Goal: Transaction & Acquisition: Purchase product/service

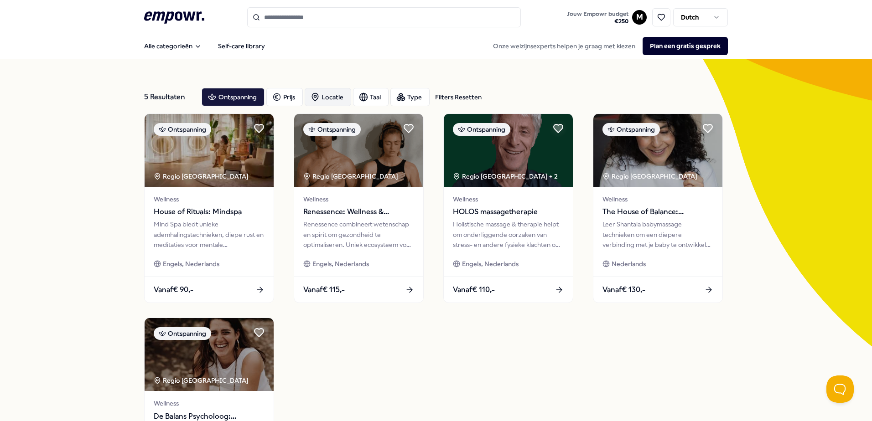
click at [331, 99] on div "Locatie" at bounding box center [328, 97] width 47 height 18
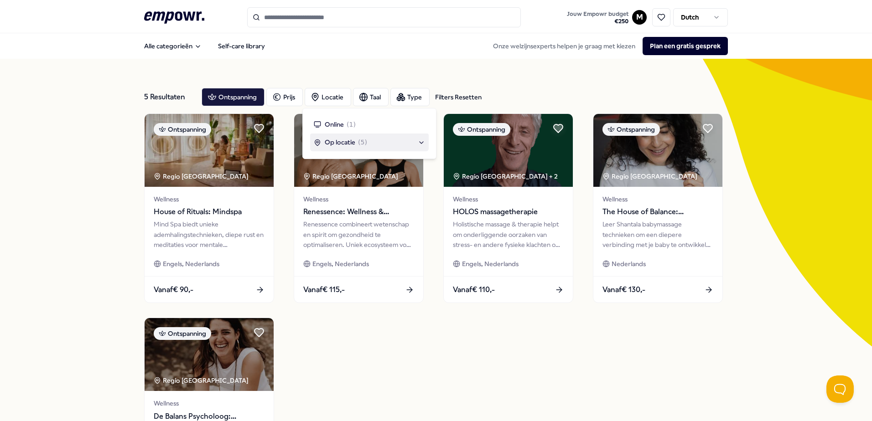
click at [342, 140] on span "Op locatie" at bounding box center [340, 142] width 31 height 10
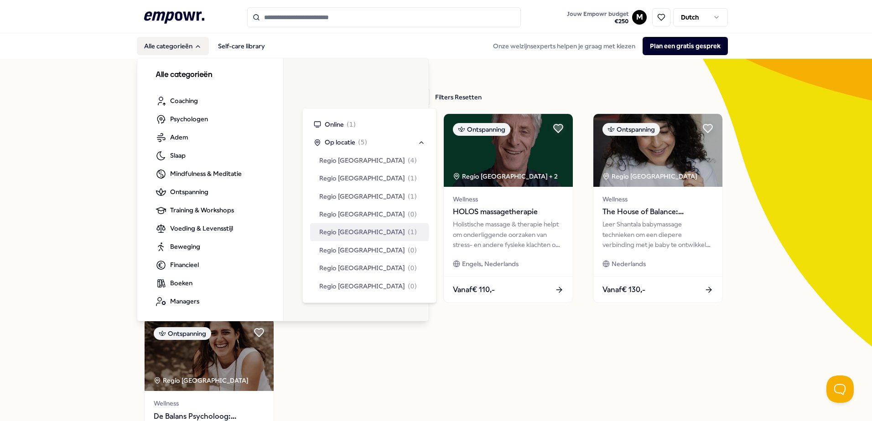
click at [161, 49] on button "Alle categorieën" at bounding box center [173, 46] width 72 height 18
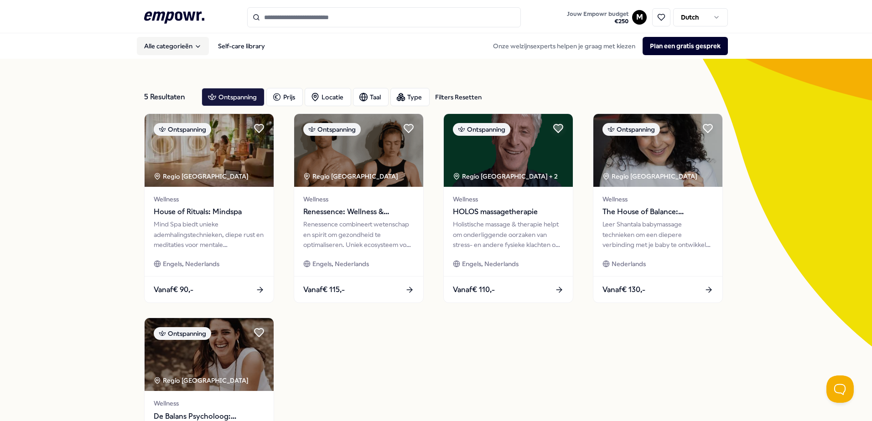
click at [161, 47] on button "Alle categorieën" at bounding box center [173, 46] width 72 height 18
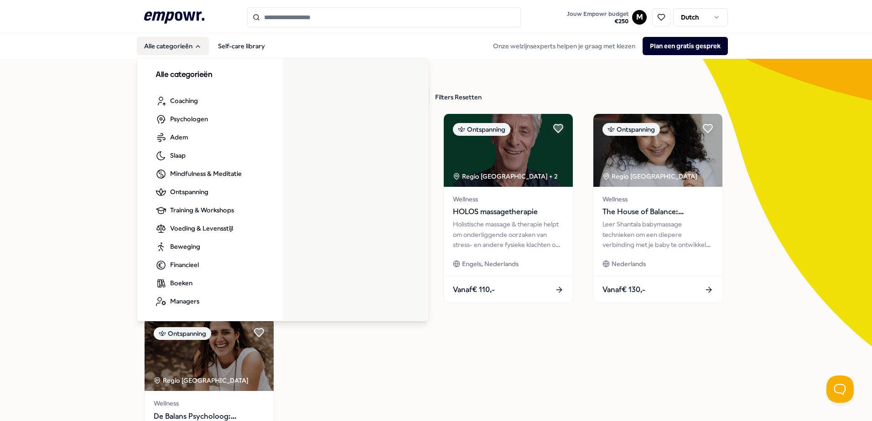
click at [194, 49] on icon "Main" at bounding box center [197, 46] width 7 height 7
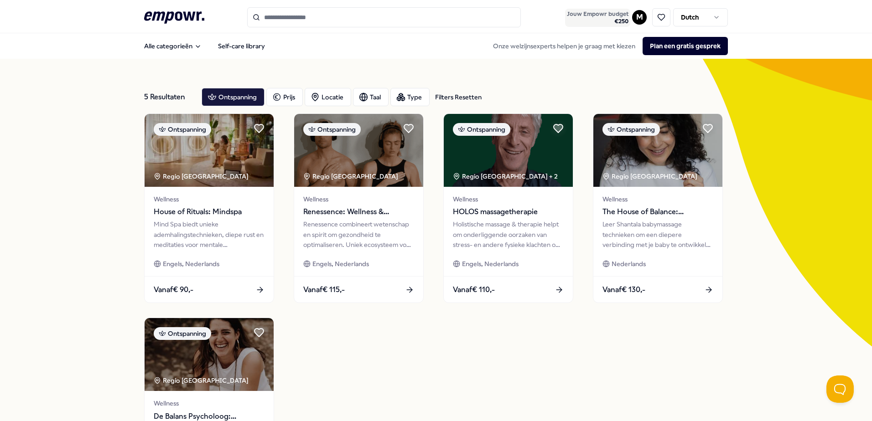
click at [622, 18] on span "€ 250" at bounding box center [598, 21] width 62 height 7
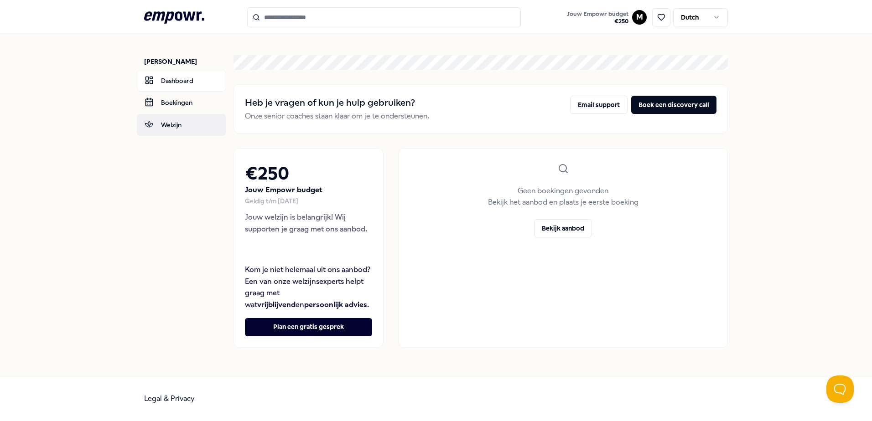
click at [173, 120] on link "Welzijn" at bounding box center [181, 125] width 89 height 22
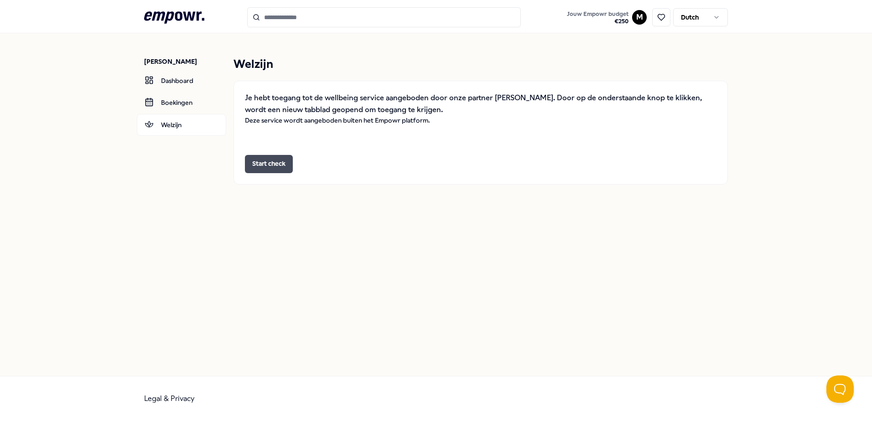
click at [278, 160] on button "Start check" at bounding box center [269, 164] width 48 height 18
click at [177, 84] on link "Dashboard" at bounding box center [181, 81] width 89 height 22
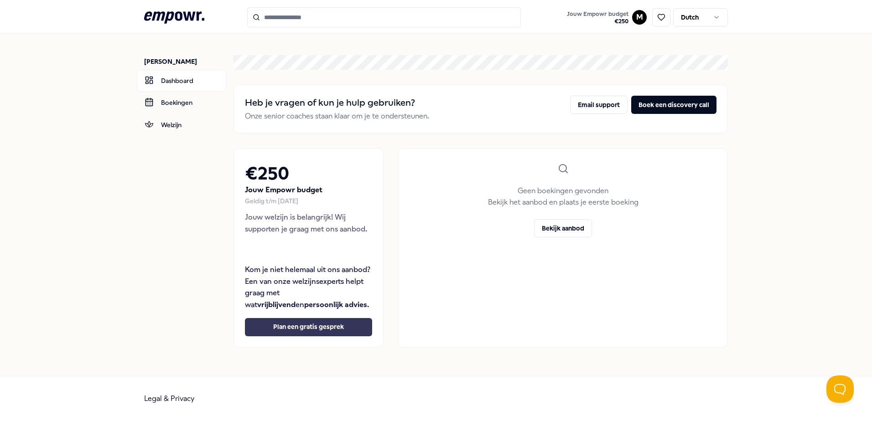
click at [301, 326] on button "Plan een gratis gesprek" at bounding box center [308, 327] width 127 height 18
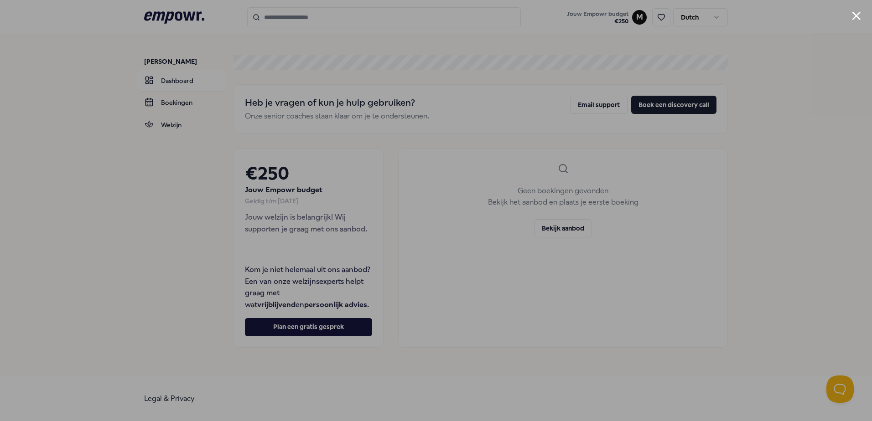
click at [854, 11] on div at bounding box center [436, 210] width 872 height 421
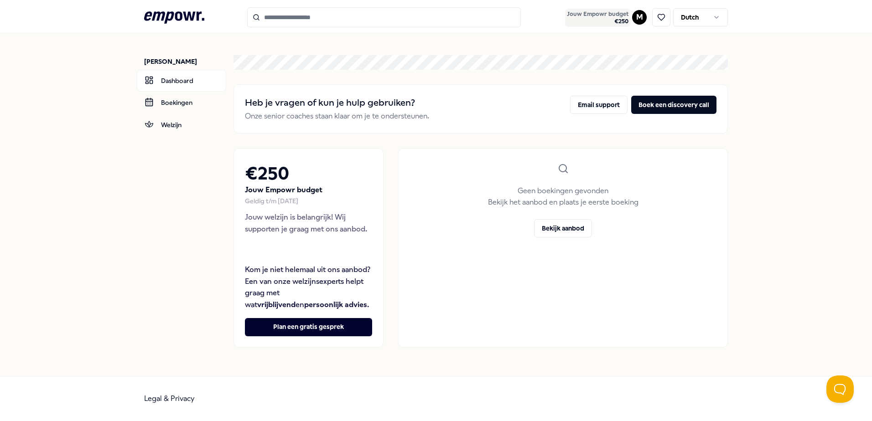
click at [619, 21] on span "€ 250" at bounding box center [598, 21] width 62 height 7
click at [610, 18] on span "€ 250" at bounding box center [598, 21] width 62 height 7
click at [187, 14] on icon ".empowr-logo_svg__cls-1{fill:#03032f}" at bounding box center [174, 17] width 60 height 17
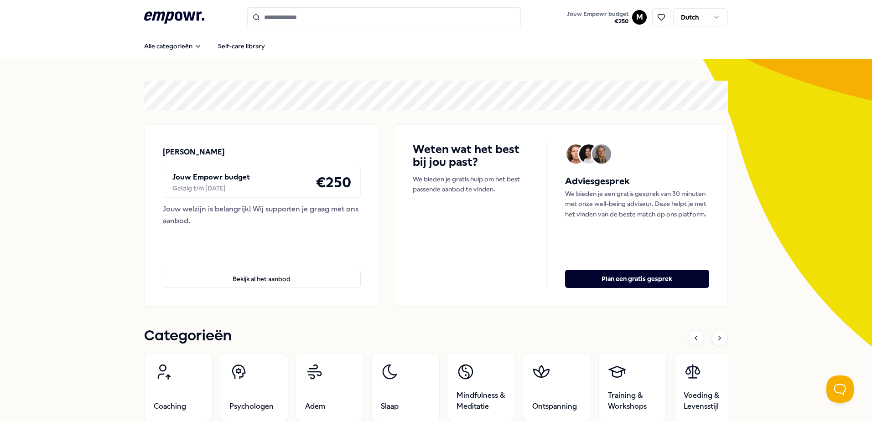
scroll to position [91, 0]
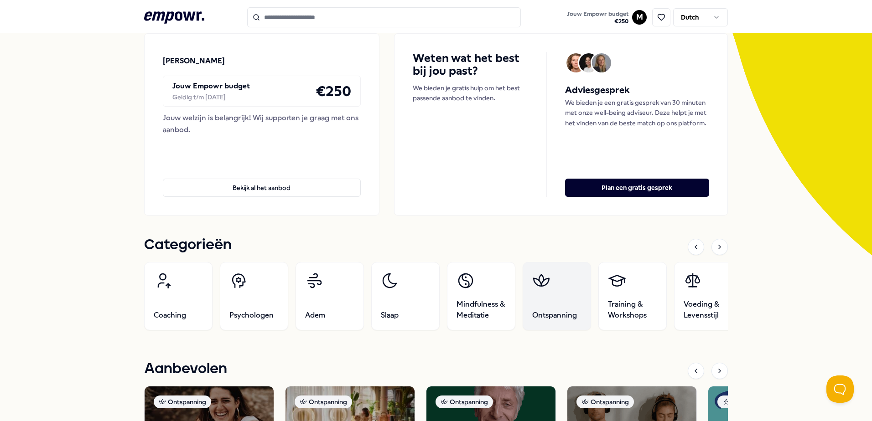
click at [546, 313] on span "Ontspanning" at bounding box center [554, 315] width 45 height 11
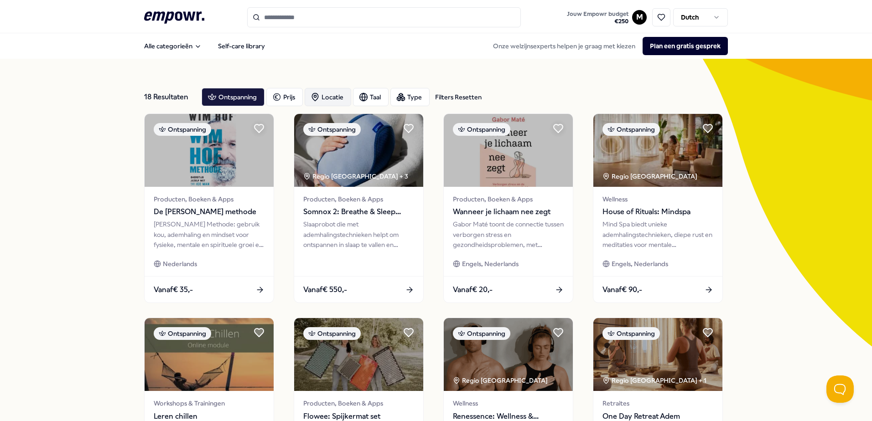
click at [335, 94] on div "Locatie" at bounding box center [328, 97] width 47 height 18
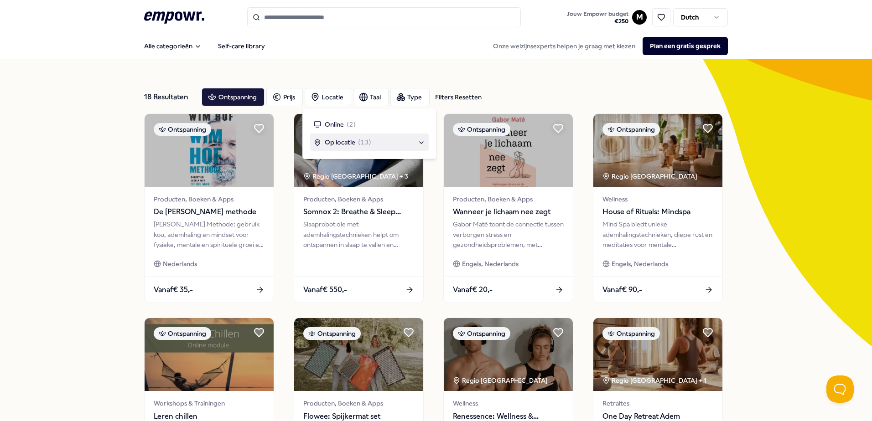
click at [343, 145] on span "Op locatie" at bounding box center [340, 142] width 31 height 10
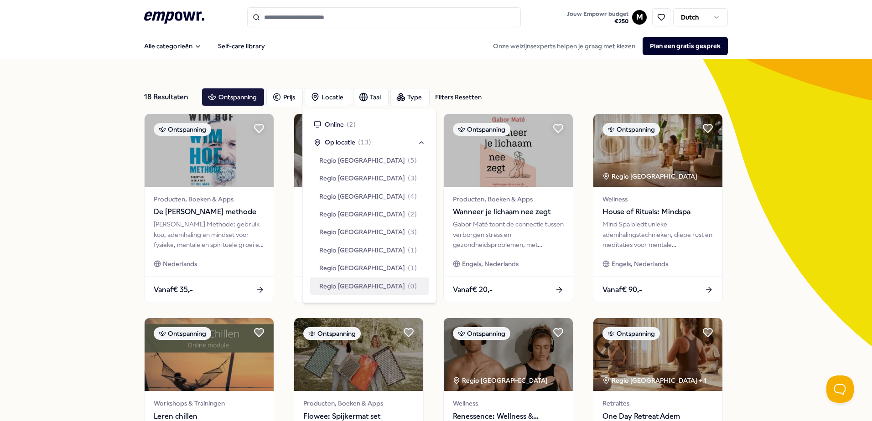
click at [355, 287] on span "Regio [GEOGRAPHIC_DATA]" at bounding box center [362, 286] width 86 height 10
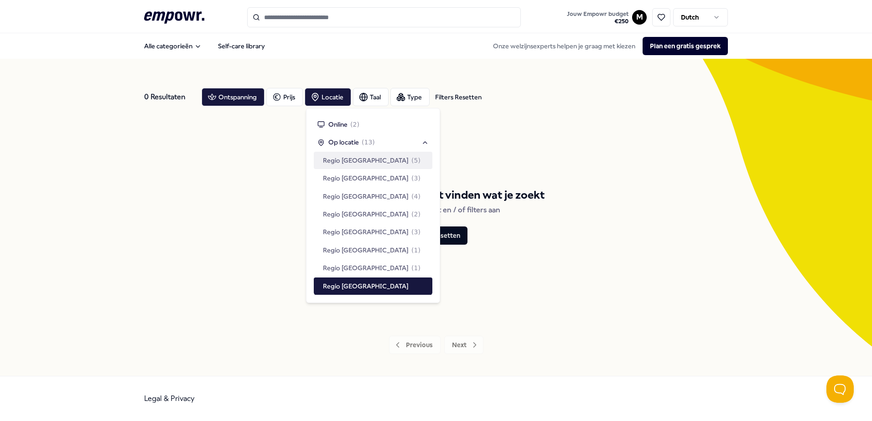
click at [366, 162] on span "Regio [GEOGRAPHIC_DATA]" at bounding box center [366, 161] width 86 height 10
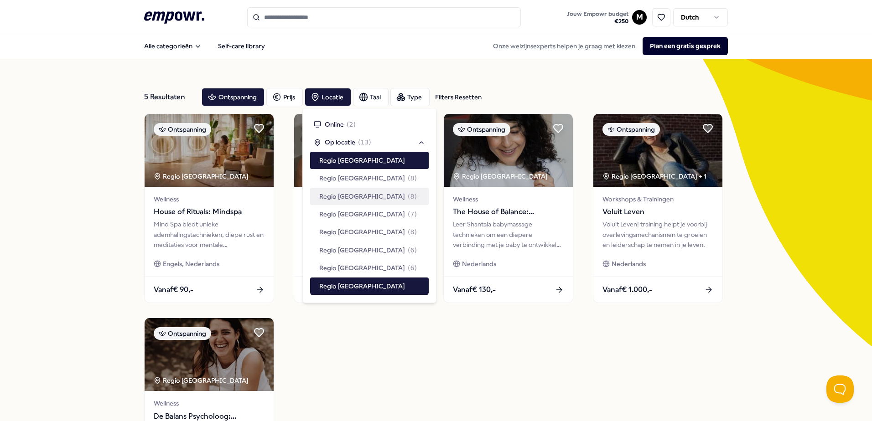
click at [618, 374] on div "Ontspanning Regio Amsterdam Wellness House of Rituals: Mindspa Mind Spa biedt u…" at bounding box center [436, 311] width 584 height 394
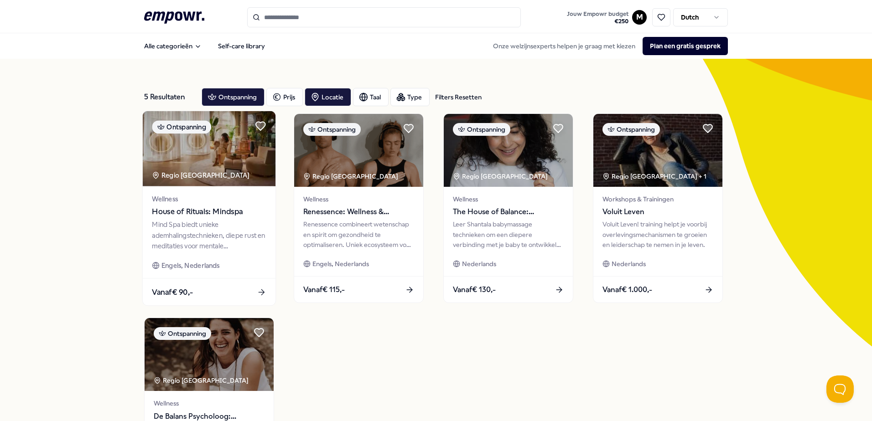
click at [209, 289] on div "Vanaf € 90,-" at bounding box center [209, 292] width 133 height 27
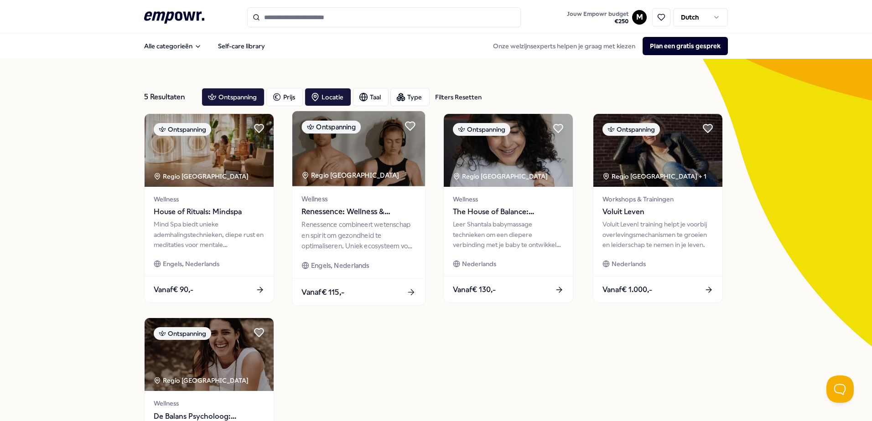
click at [366, 213] on span "Renessence: Wellness & Mindfulness" at bounding box center [358, 212] width 114 height 12
